Goal: Task Accomplishment & Management: Manage account settings

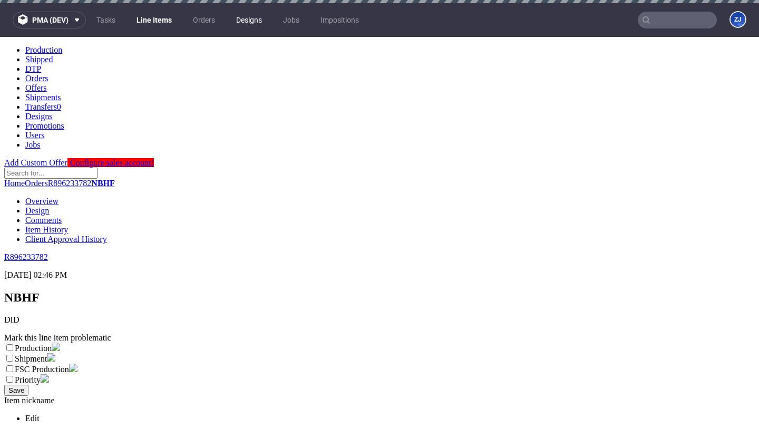
click at [247, 25] on link "Designs" at bounding box center [249, 20] width 38 height 17
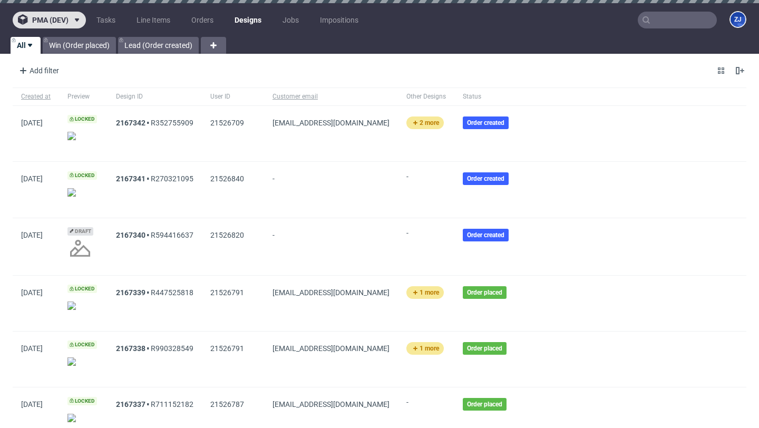
click at [41, 17] on span "pma (dev)" at bounding box center [50, 19] width 36 height 7
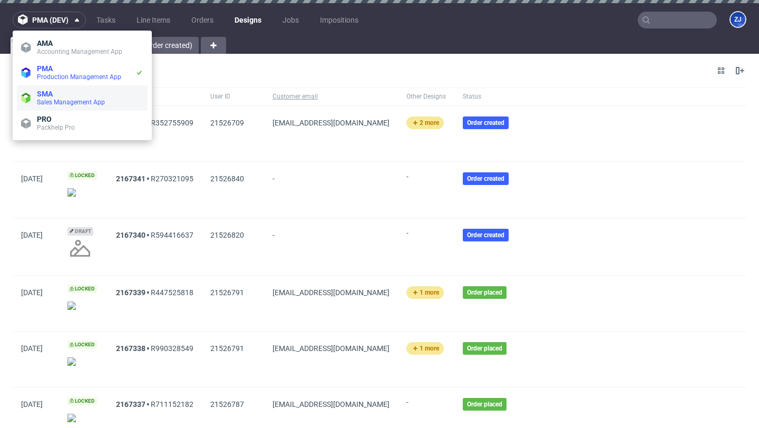
click at [68, 96] on span "SMA" at bounding box center [90, 94] width 106 height 8
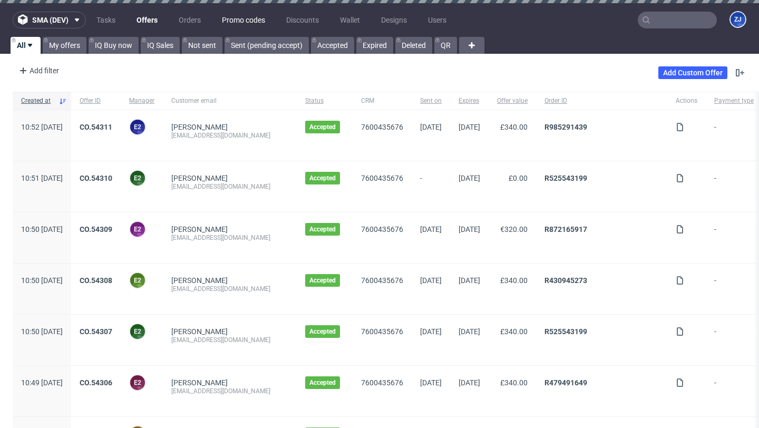
click at [259, 18] on link "Promo codes" at bounding box center [244, 20] width 56 height 17
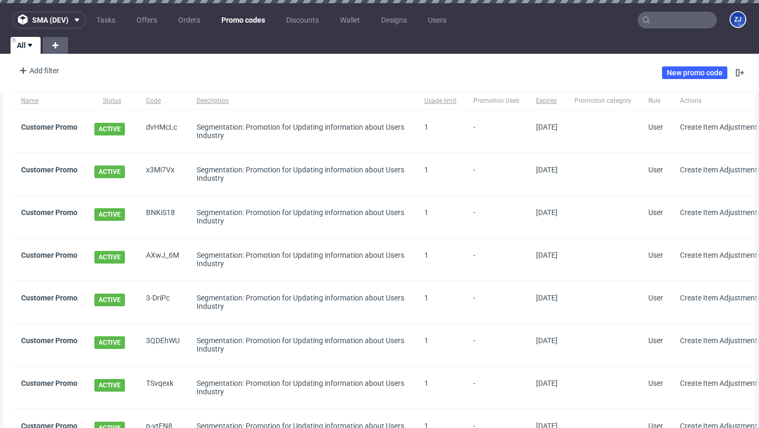
scroll to position [0, 365]
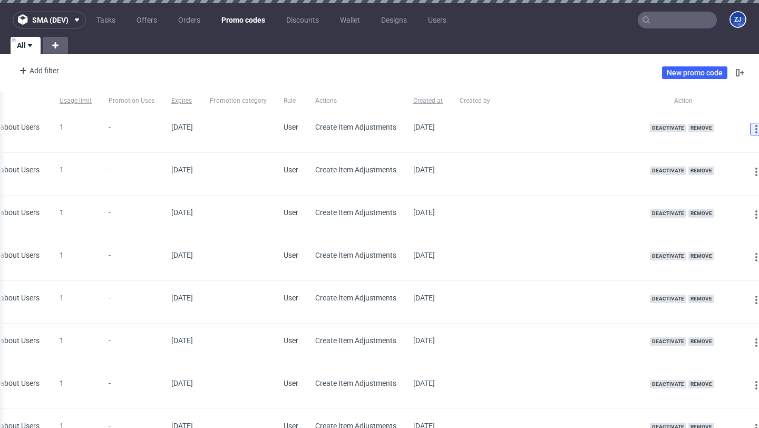
click at [752, 127] on icon at bounding box center [756, 129] width 8 height 8
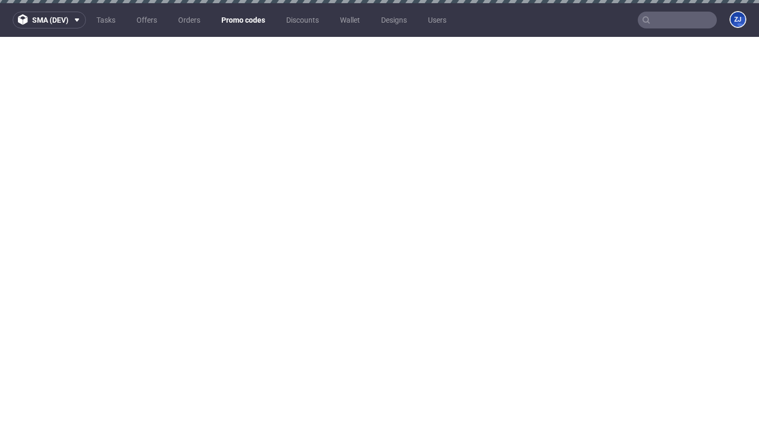
click at [236, 22] on link "Promo codes" at bounding box center [243, 20] width 56 height 17
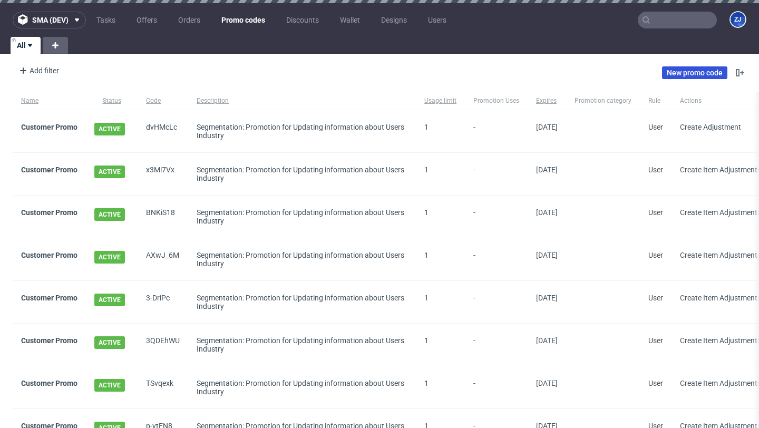
click at [665, 67] on link "New promo code" at bounding box center [694, 72] width 65 height 13
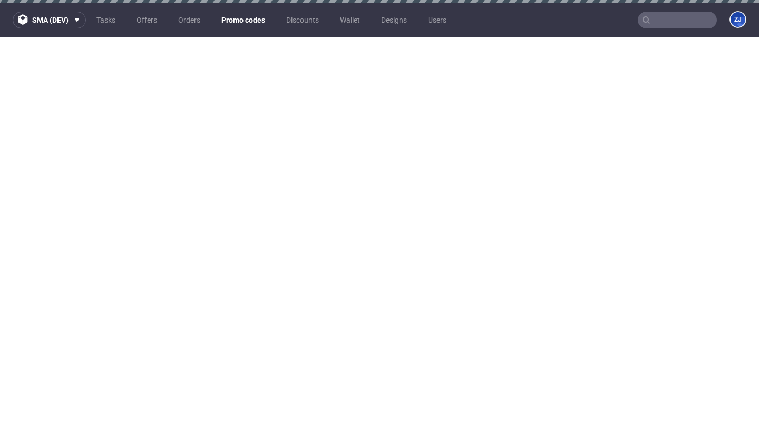
click at [245, 19] on link "Promo codes" at bounding box center [243, 20] width 56 height 17
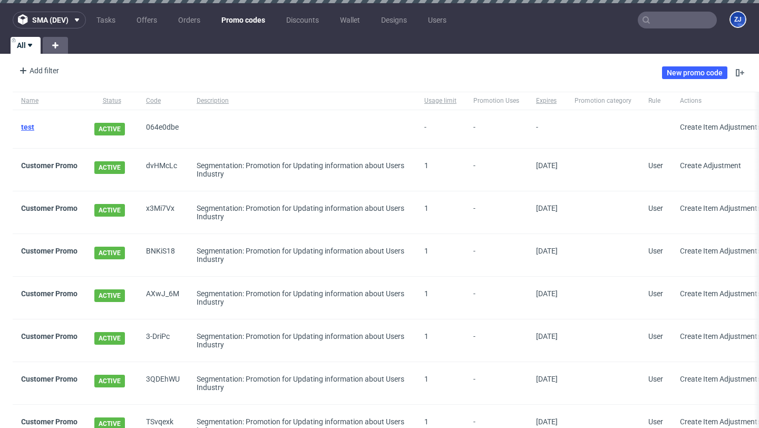
click at [30, 127] on link "test" at bounding box center [27, 127] width 13 height 8
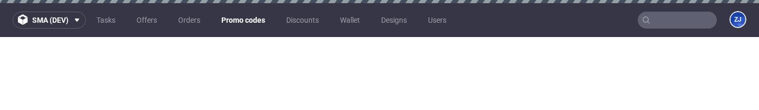
scroll to position [3, 0]
